Goal: Navigation & Orientation: Find specific page/section

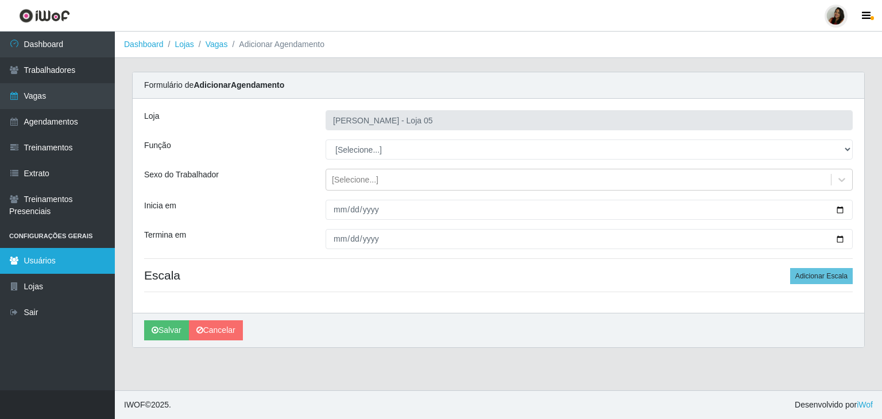
click at [51, 261] on link "Usuários" at bounding box center [57, 261] width 115 height 26
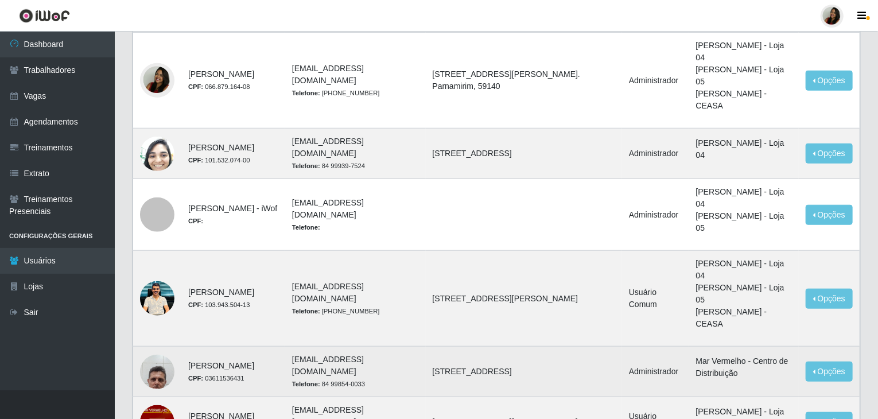
scroll to position [615, 0]
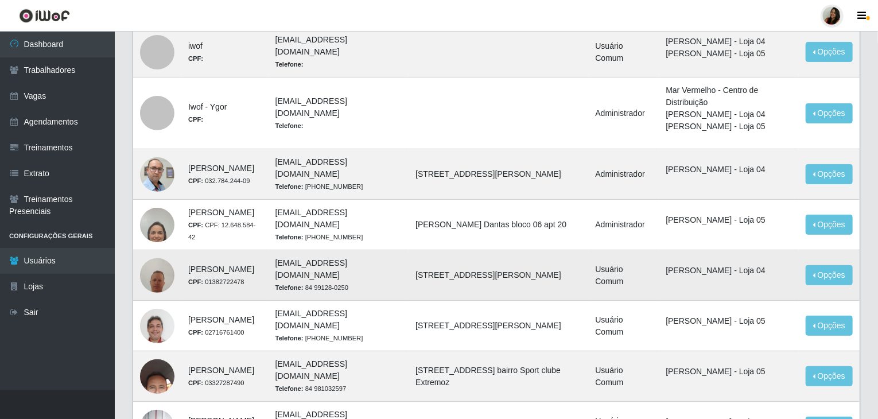
scroll to position [115, 0]
